Goal: Task Accomplishment & Management: Manage account settings

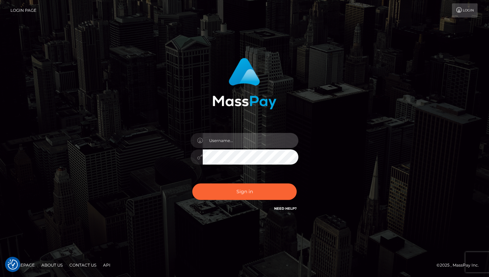
type input "cheli"
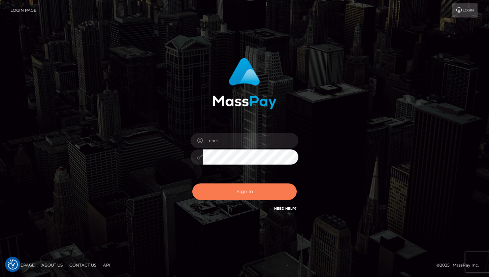
click at [219, 195] on button "Sign in" at bounding box center [244, 192] width 104 height 17
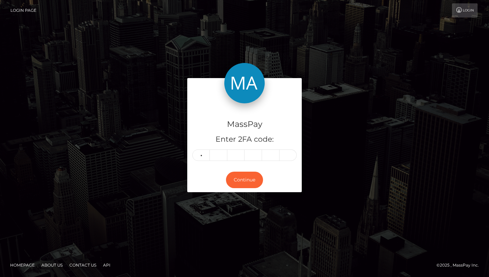
type input "7"
type input "6"
type input "4"
type input "8"
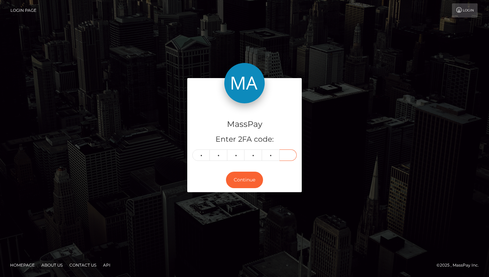
type input "6"
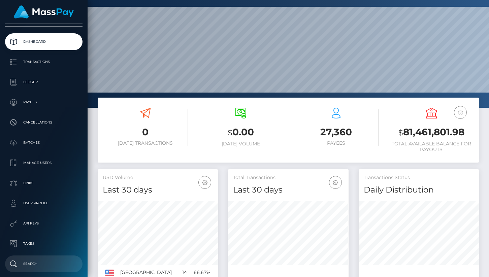
scroll to position [73, 0]
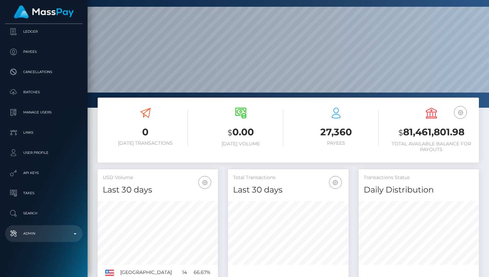
click at [66, 231] on p "Admin" at bounding box center [44, 234] width 72 height 10
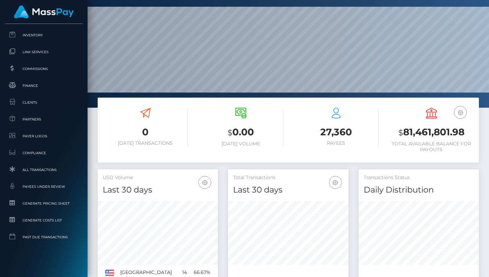
scroll to position [431, 0]
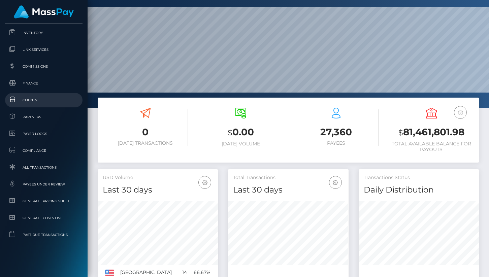
click at [42, 98] on span "Clients" at bounding box center [44, 100] width 72 height 8
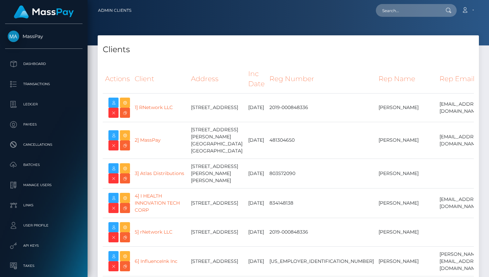
select select "223"
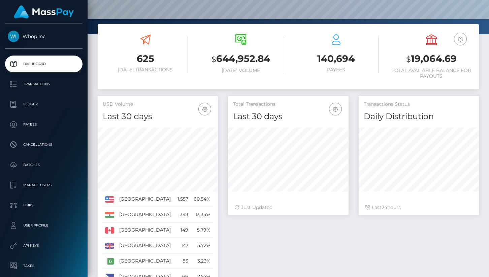
scroll to position [85, 0]
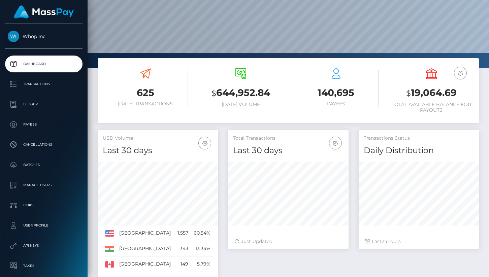
scroll to position [64, 0]
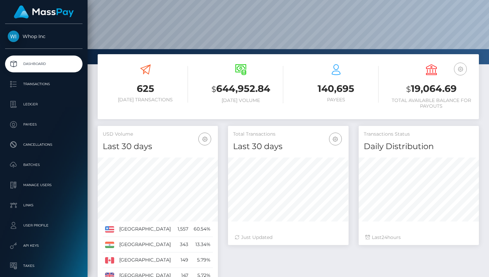
click at [465, 70] on button "button" at bounding box center [460, 69] width 13 height 13
click at [437, 102] on link "USD Balance" at bounding box center [441, 104] width 54 height 12
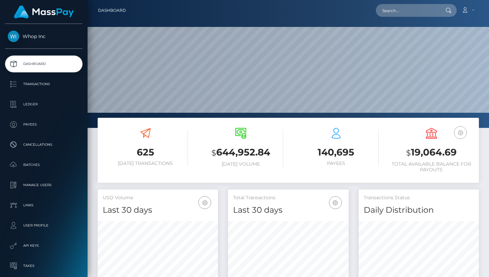
click at [460, 136] on icon "button" at bounding box center [461, 133] width 8 height 8
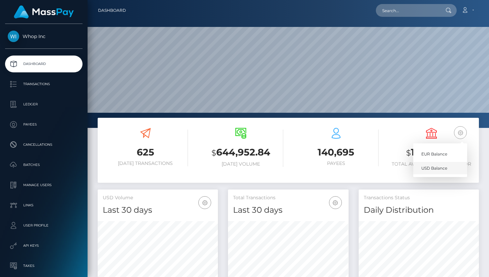
click at [432, 170] on link "USD Balance" at bounding box center [441, 168] width 54 height 12
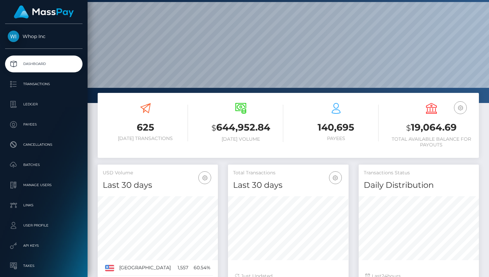
scroll to position [28, 0]
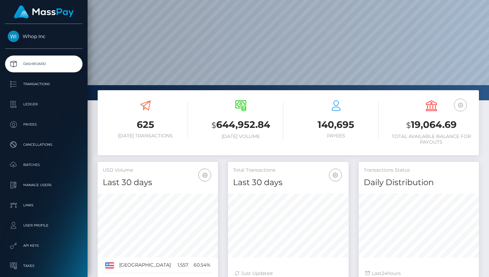
click at [462, 104] on icon "button" at bounding box center [461, 105] width 8 height 8
click at [433, 127] on link "EUR Balance" at bounding box center [441, 126] width 54 height 12
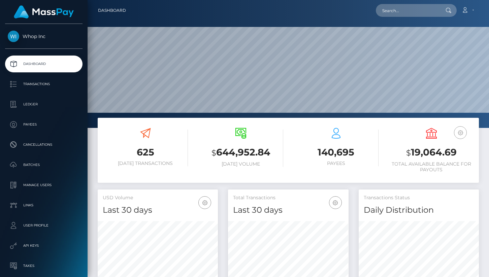
click at [459, 133] on icon "button" at bounding box center [461, 133] width 8 height 8
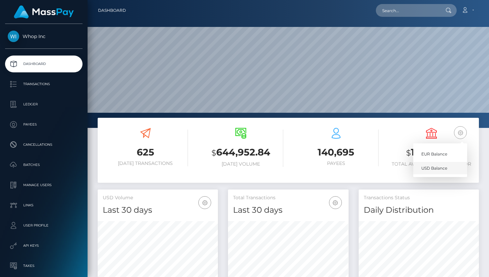
click at [433, 165] on link "USD Balance" at bounding box center [441, 168] width 54 height 12
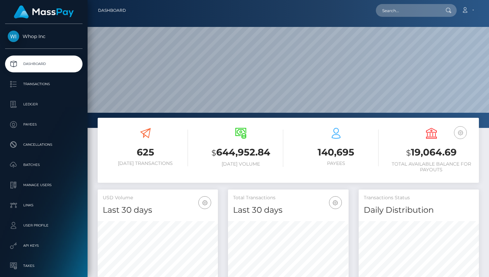
click at [461, 134] on icon "button" at bounding box center [461, 133] width 8 height 8
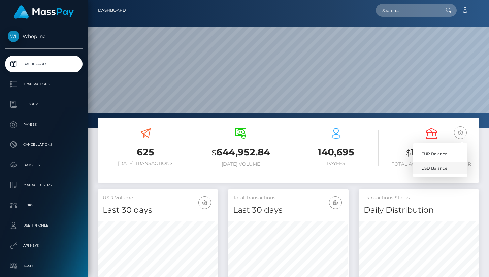
click at [441, 166] on link "USD Balance" at bounding box center [441, 168] width 54 height 12
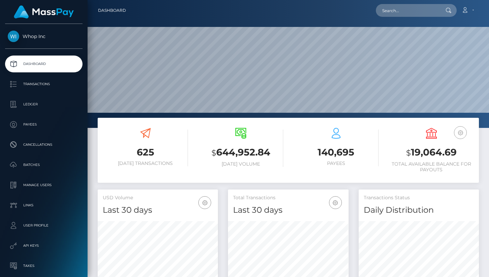
click at [459, 132] on icon "button" at bounding box center [461, 133] width 8 height 8
click at [429, 150] on link "EUR Balance" at bounding box center [441, 154] width 54 height 12
